Goal: Check status: Check status

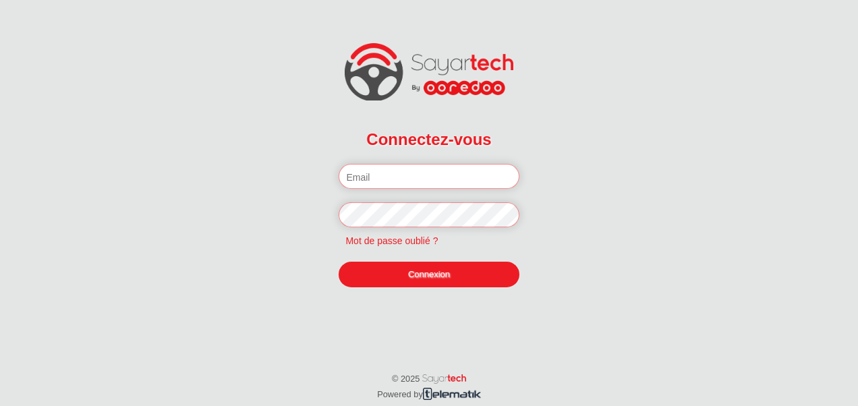
type input "[PERSON_NAME][EMAIL_ADDRESS][DOMAIN_NAME]"
click at [416, 273] on link "Connexion" at bounding box center [429, 275] width 180 height 26
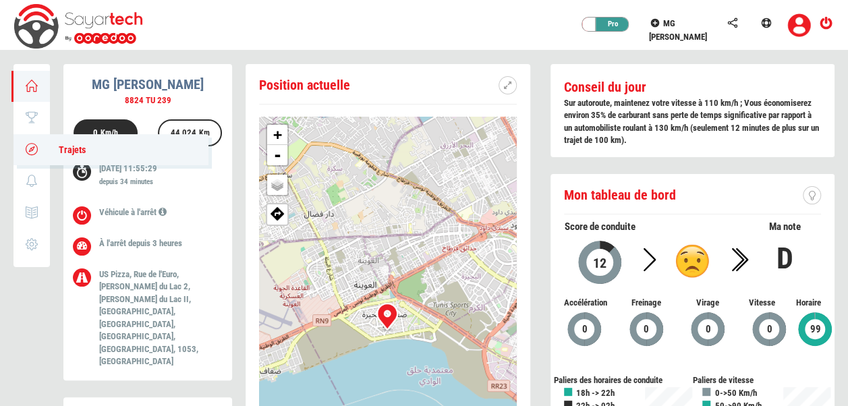
click at [63, 146] on span "Trajets" at bounding box center [65, 149] width 40 height 11
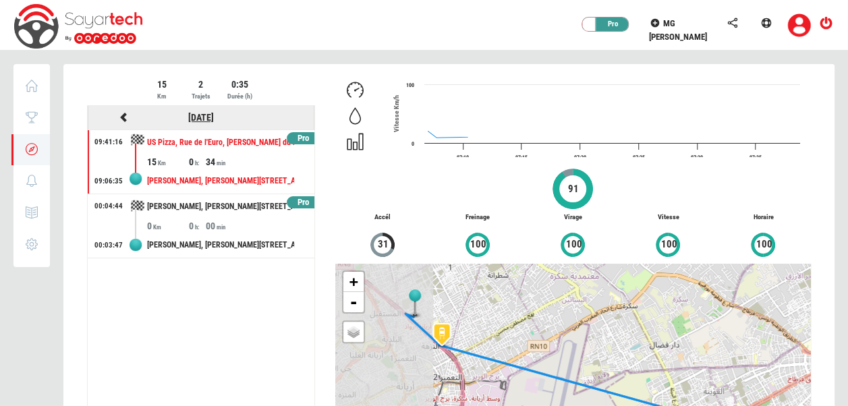
click at [188, 119] on link "[DATE]" at bounding box center [201, 117] width 26 height 11
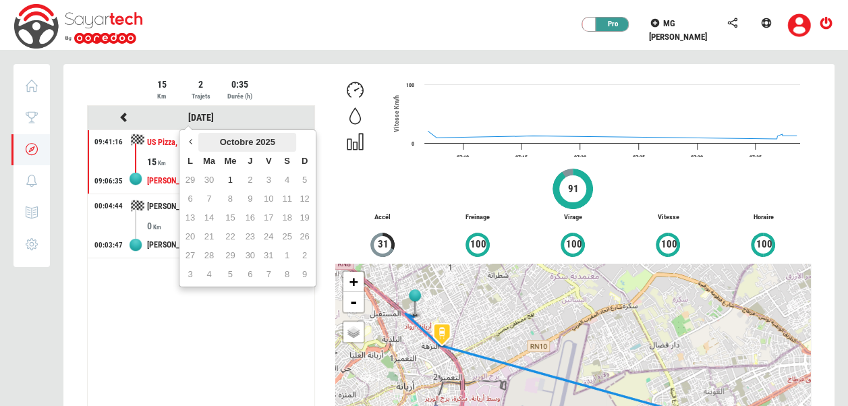
click at [228, 133] on th "Octobre 2025" at bounding box center [247, 142] width 98 height 19
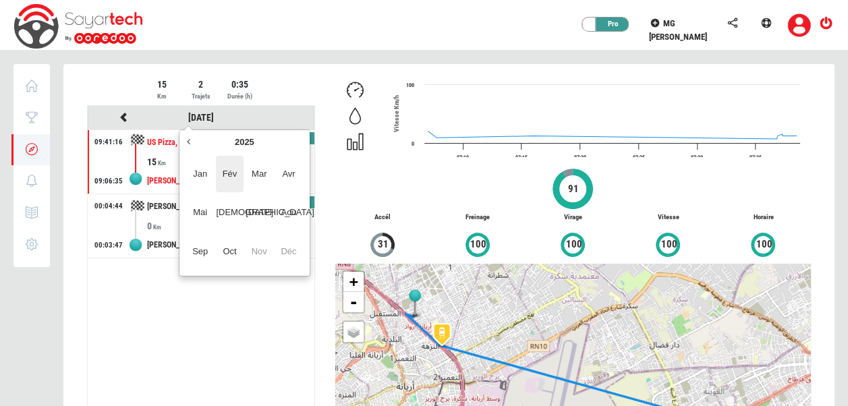
click at [238, 174] on span "Fév" at bounding box center [229, 174] width 27 height 36
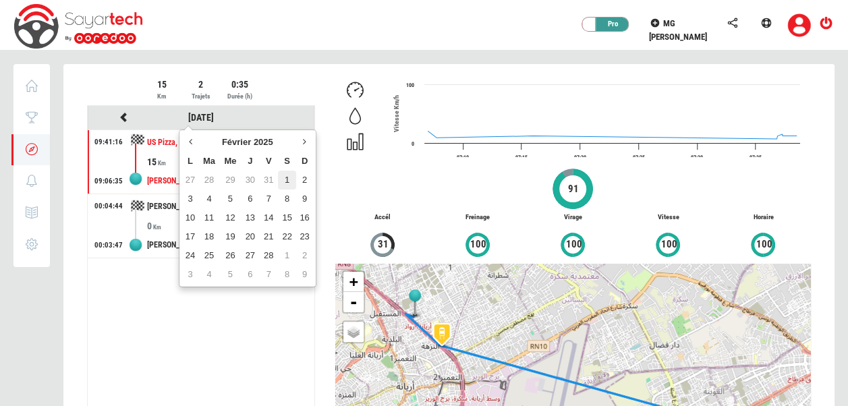
click at [285, 173] on td "1" at bounding box center [287, 180] width 18 height 19
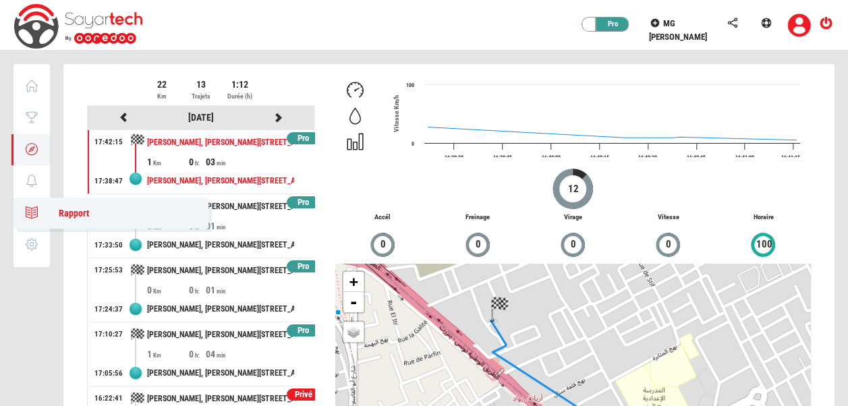
click at [35, 201] on link "0 Rapport" at bounding box center [110, 213] width 195 height 31
type input "[DATE]"
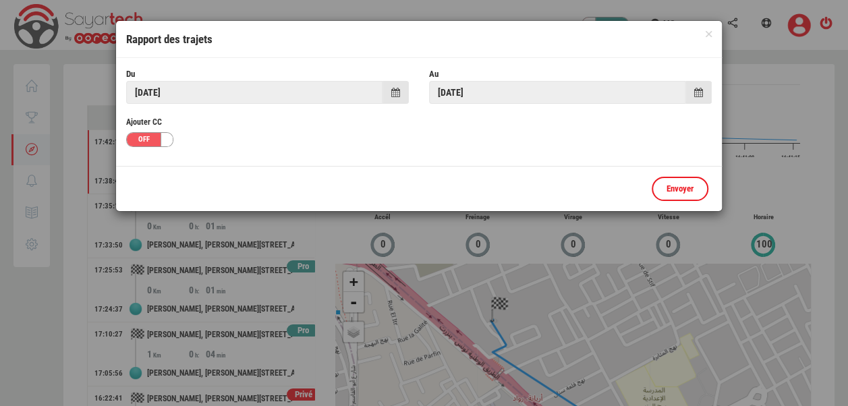
click at [389, 92] on span at bounding box center [396, 92] width 26 height 23
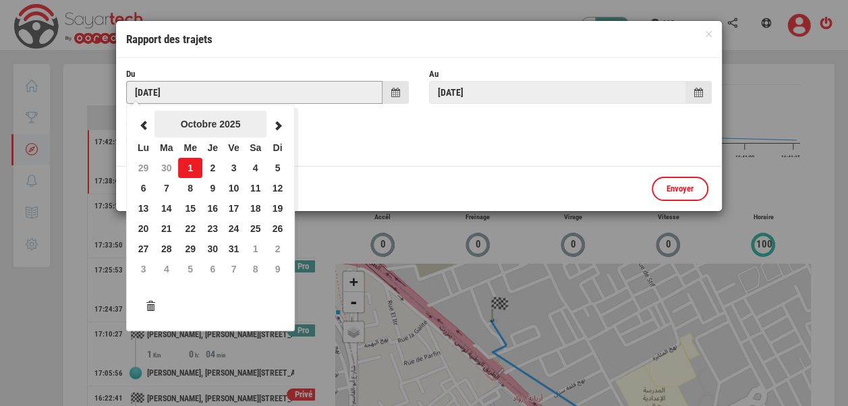
click at [185, 128] on th "Octobre 2025" at bounding box center [211, 124] width 112 height 27
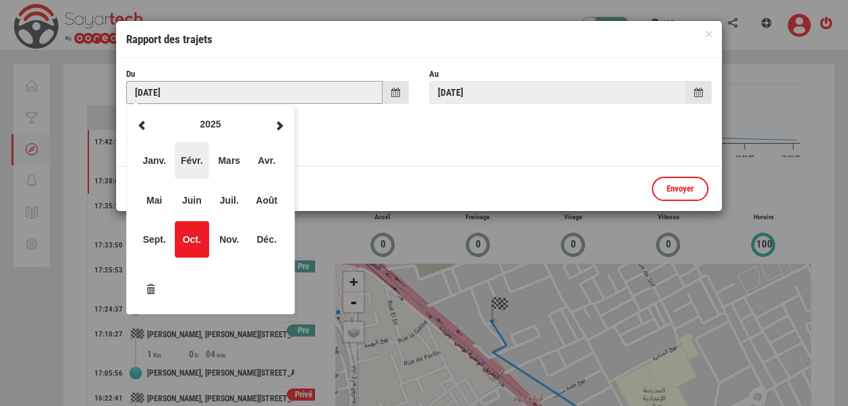
click at [196, 171] on span "Févr." at bounding box center [192, 160] width 34 height 36
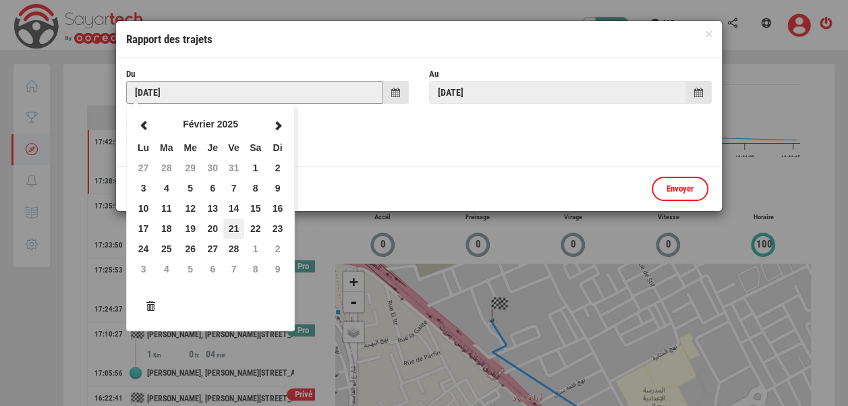
click at [225, 221] on td "21" at bounding box center [234, 229] width 22 height 20
type input "[DATE]"
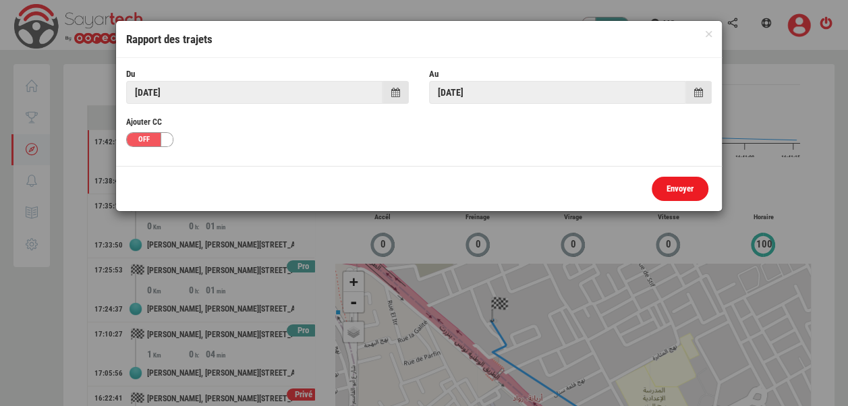
click at [696, 177] on link "Envoyer" at bounding box center [680, 189] width 57 height 25
click at [686, 189] on div at bounding box center [424, 203] width 848 height 406
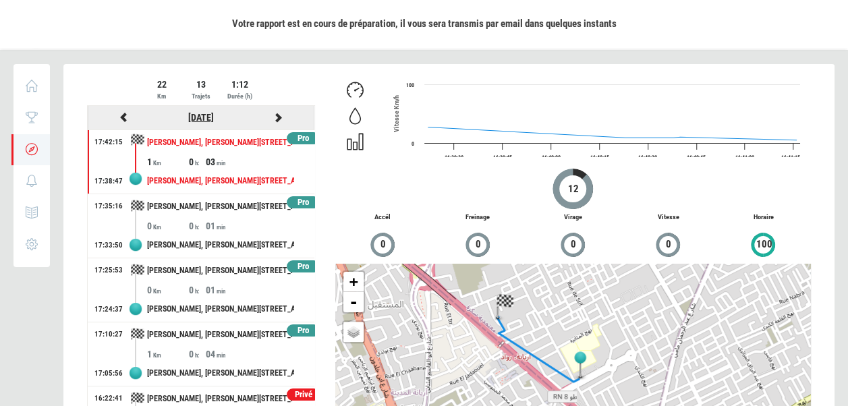
click at [206, 118] on link "[DATE]" at bounding box center [201, 117] width 26 height 11
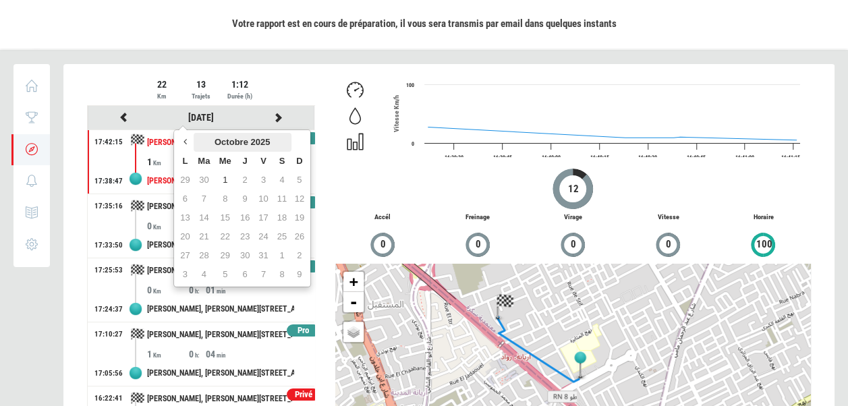
click at [229, 135] on th "Octobre 2025" at bounding box center [243, 142] width 98 height 19
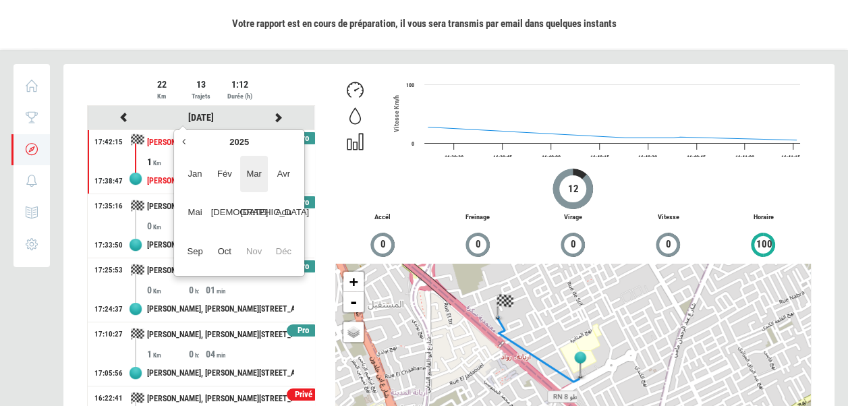
click at [264, 186] on span "Mar" at bounding box center [253, 174] width 27 height 36
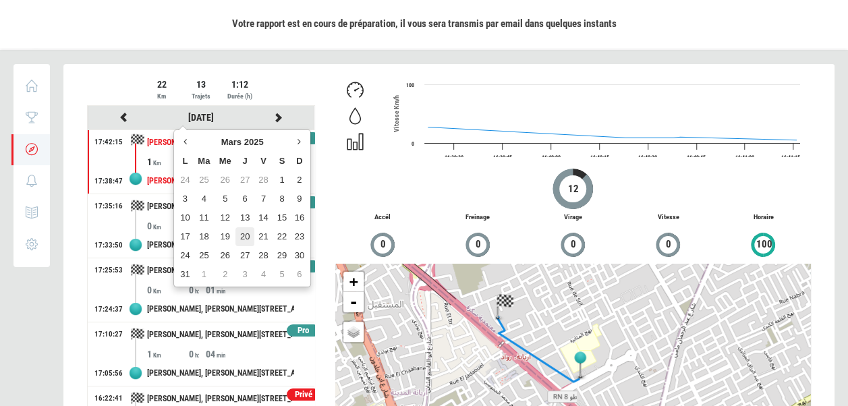
click at [244, 230] on td "20" at bounding box center [244, 236] width 18 height 19
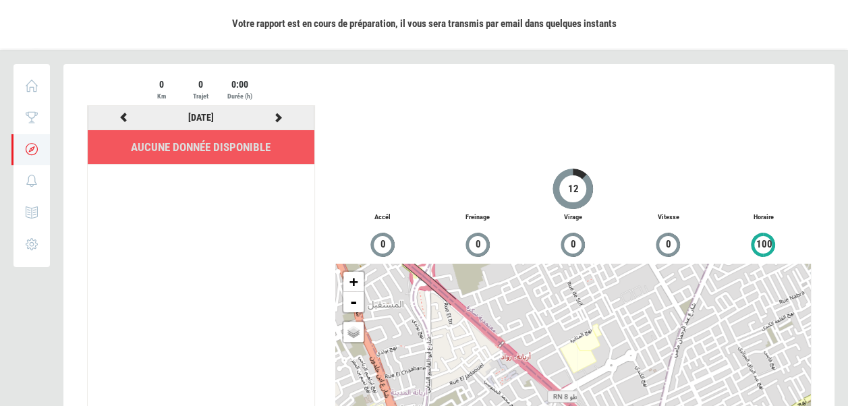
click at [275, 116] on icon at bounding box center [279, 117] width 12 height 9
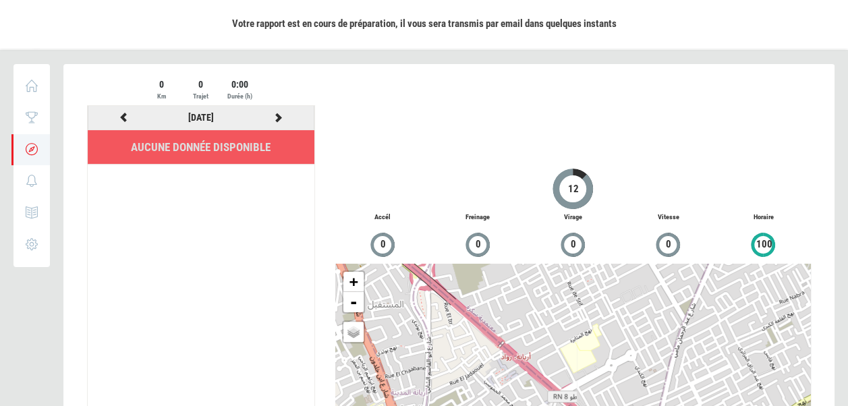
click at [275, 116] on icon at bounding box center [279, 117] width 12 height 9
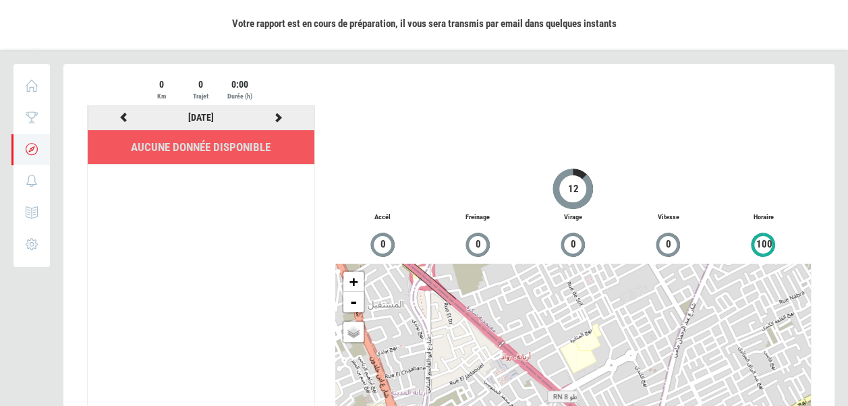
click at [275, 116] on icon at bounding box center [279, 117] width 12 height 9
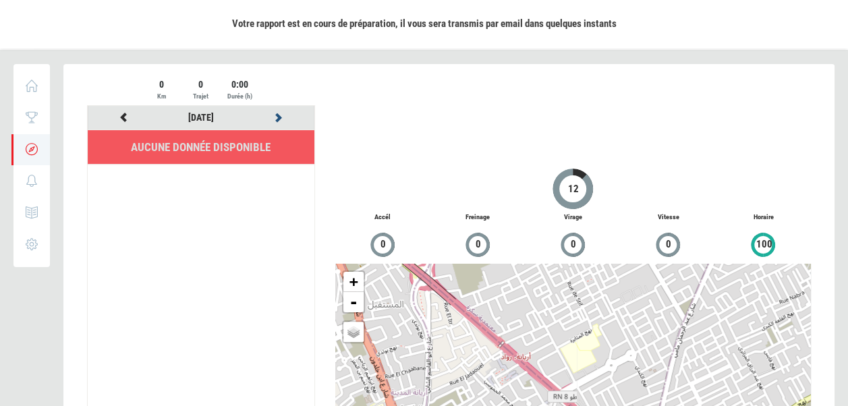
click at [275, 116] on icon at bounding box center [279, 117] width 12 height 9
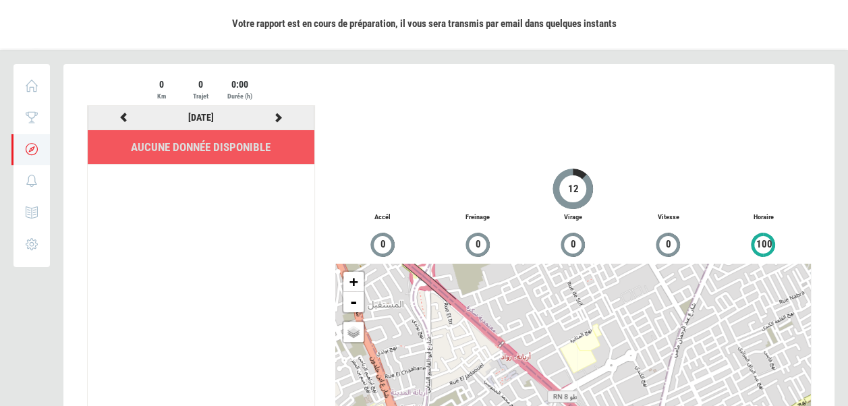
click at [275, 116] on icon at bounding box center [279, 117] width 12 height 9
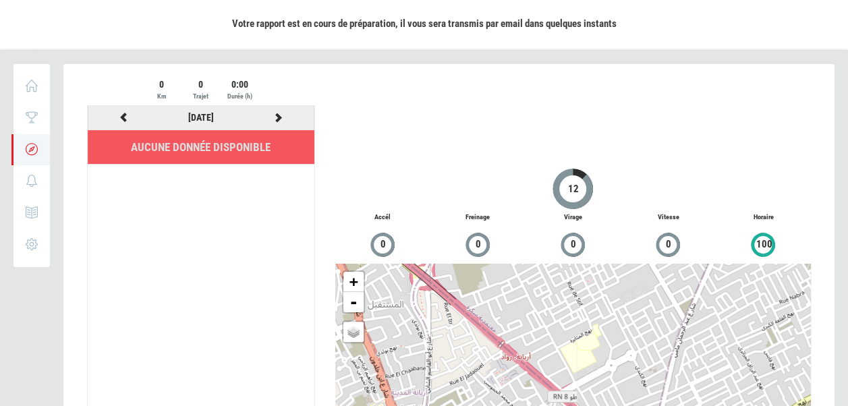
click at [275, 116] on icon at bounding box center [279, 117] width 12 height 9
click at [275, 116] on div at bounding box center [448, 295] width 771 height 463
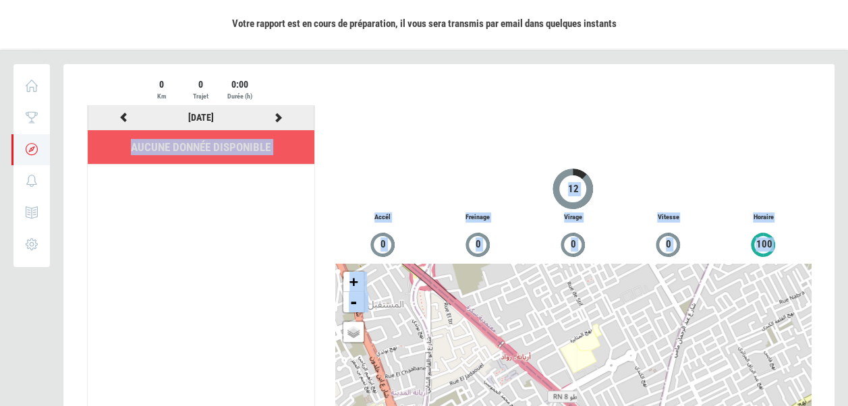
click at [275, 116] on icon at bounding box center [279, 117] width 12 height 9
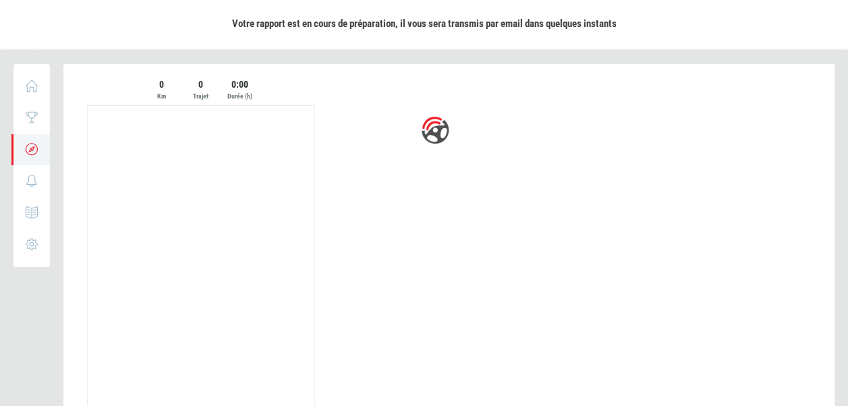
click at [275, 116] on div at bounding box center [448, 294] width 771 height 461
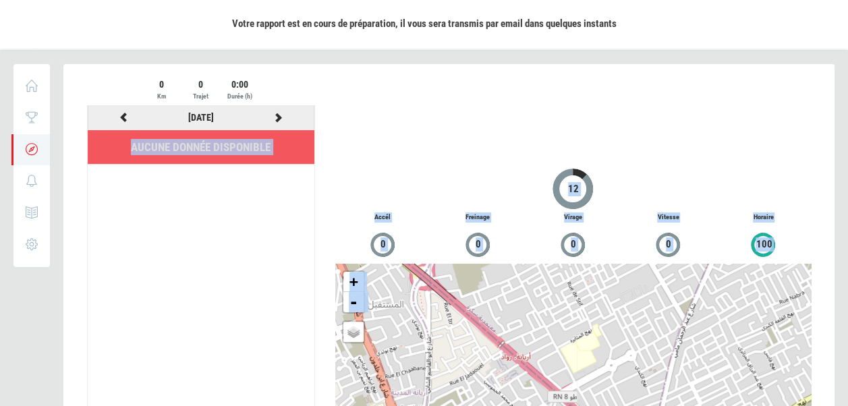
click at [275, 116] on icon at bounding box center [279, 117] width 12 height 9
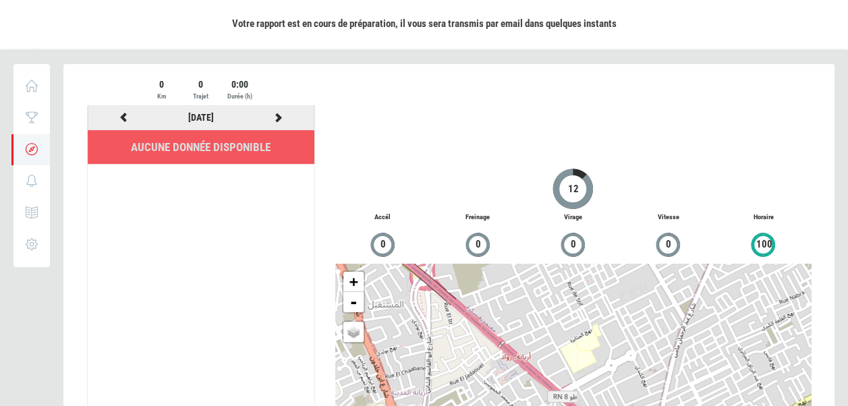
click at [275, 116] on icon at bounding box center [279, 117] width 12 height 9
